Goal: Task Accomplishment & Management: Manage account settings

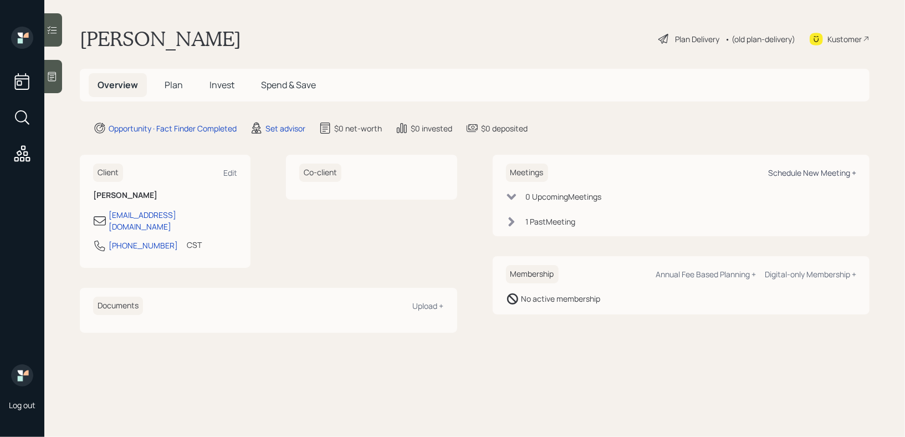
click at [776, 174] on div "Schedule New Meeting +" at bounding box center [812, 172] width 88 height 11
select select "round-[PERSON_NAME]"
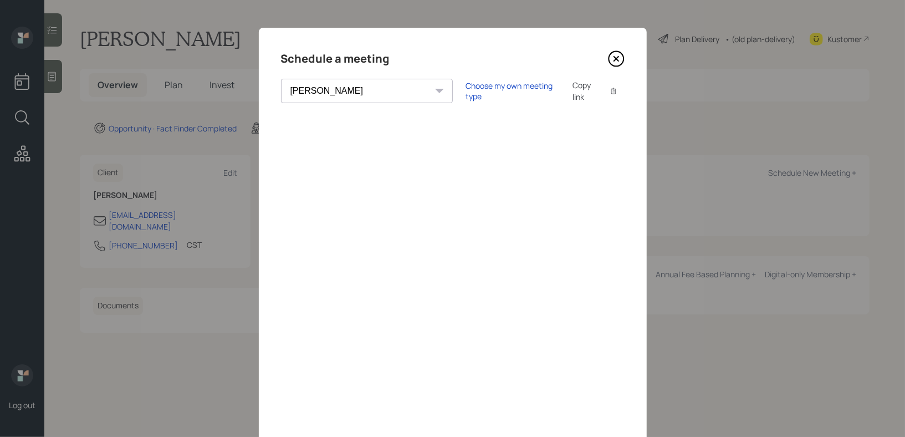
click at [616, 61] on icon at bounding box center [616, 58] width 17 height 17
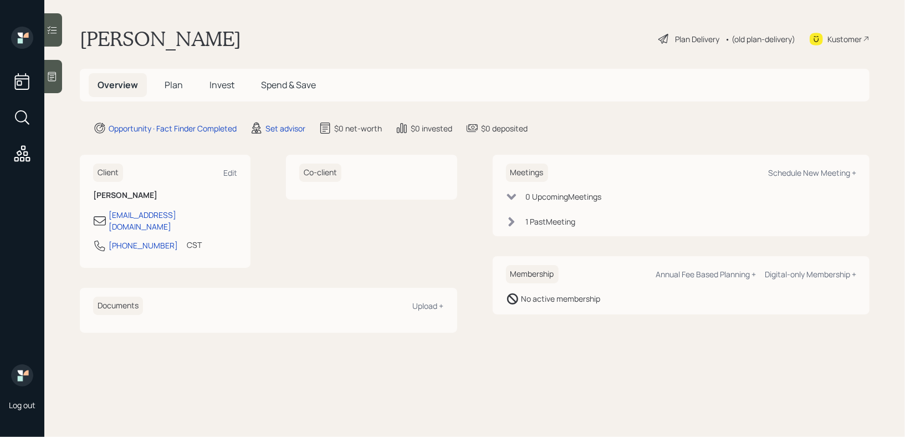
click at [44, 68] on div "Log out" at bounding box center [22, 218] width 44 height 437
click at [50, 73] on icon at bounding box center [52, 76] width 11 height 11
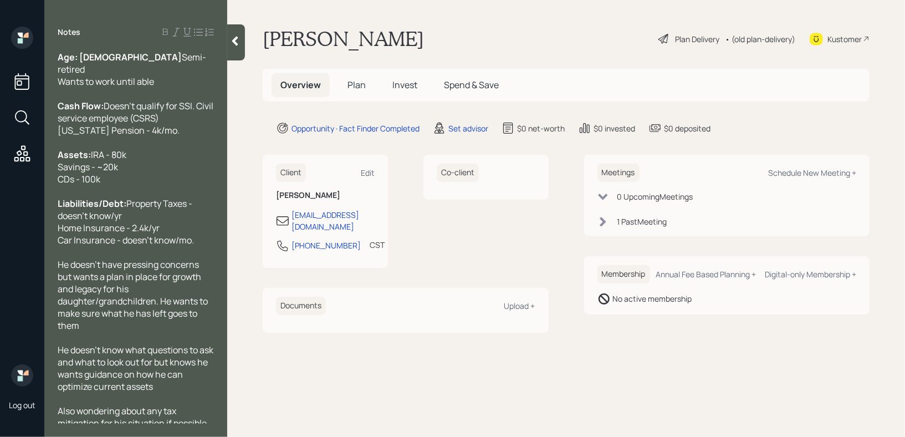
scroll to position [58, 0]
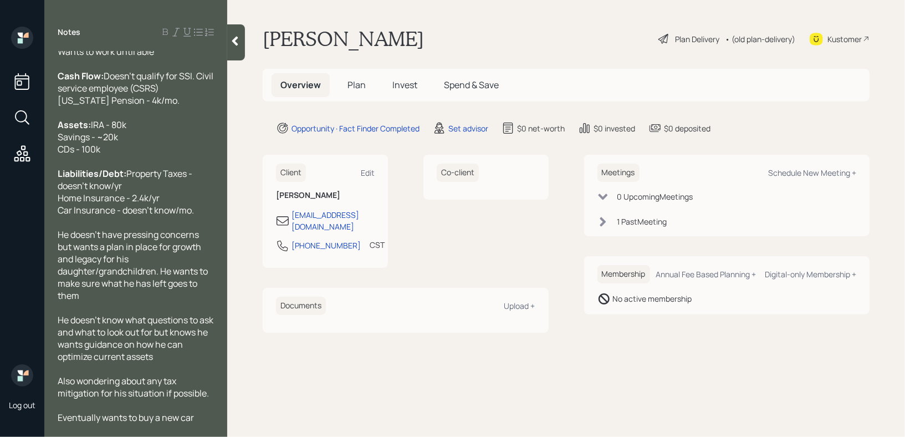
click at [238, 43] on icon at bounding box center [234, 40] width 11 height 11
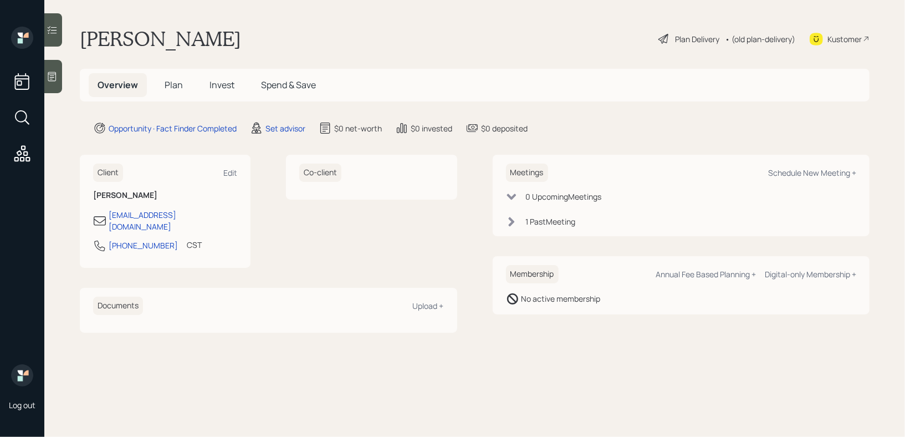
click at [368, 44] on div "[PERSON_NAME] Plan Delivery • (old plan-delivery) Kustomer" at bounding box center [474, 39] width 789 height 24
